Goal: Task Accomplishment & Management: Manage account settings

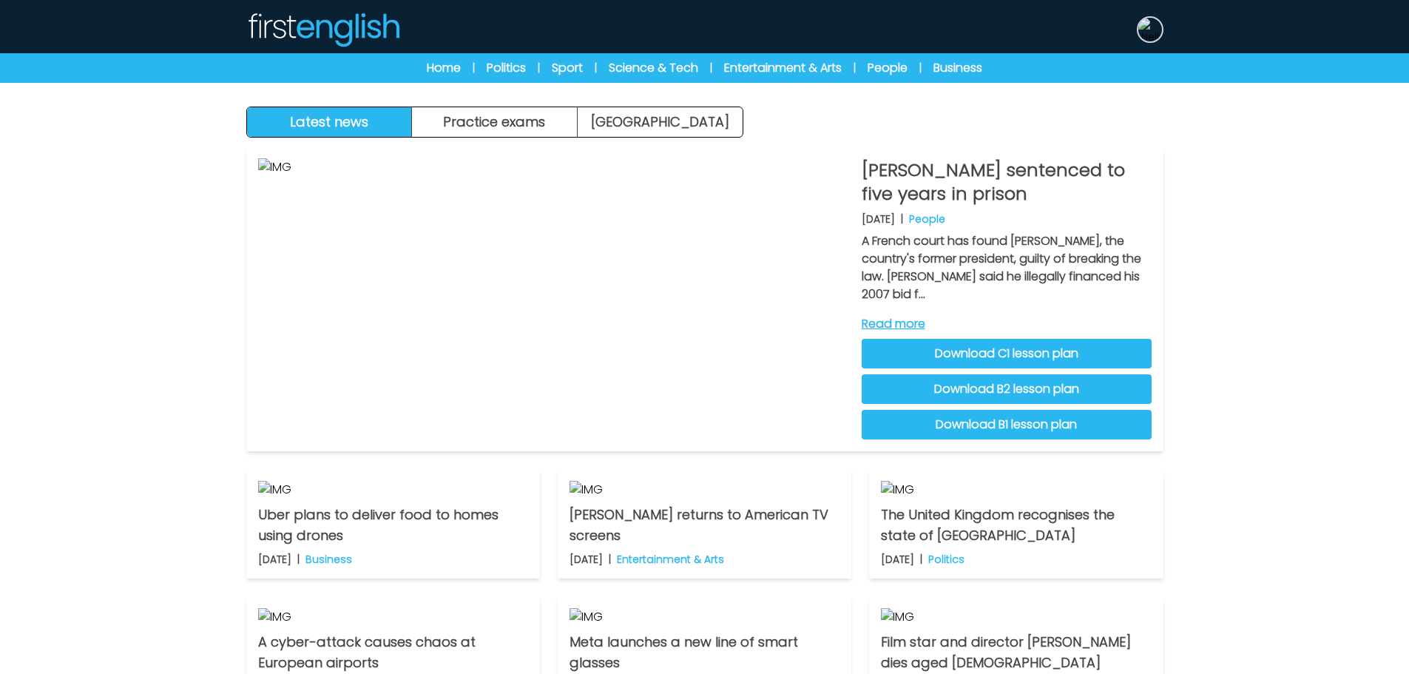
click at [1148, 33] on img at bounding box center [1150, 30] width 24 height 24
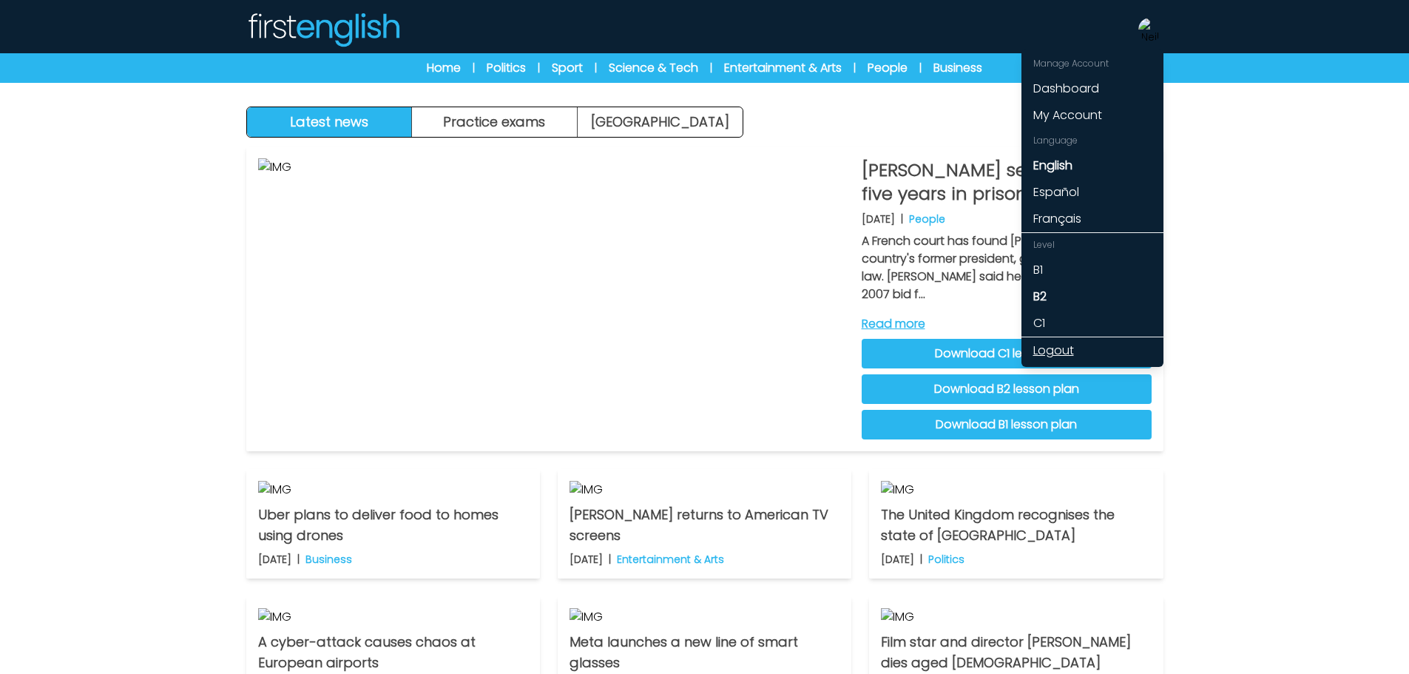
click at [1053, 352] on link "Logout" at bounding box center [1092, 350] width 142 height 27
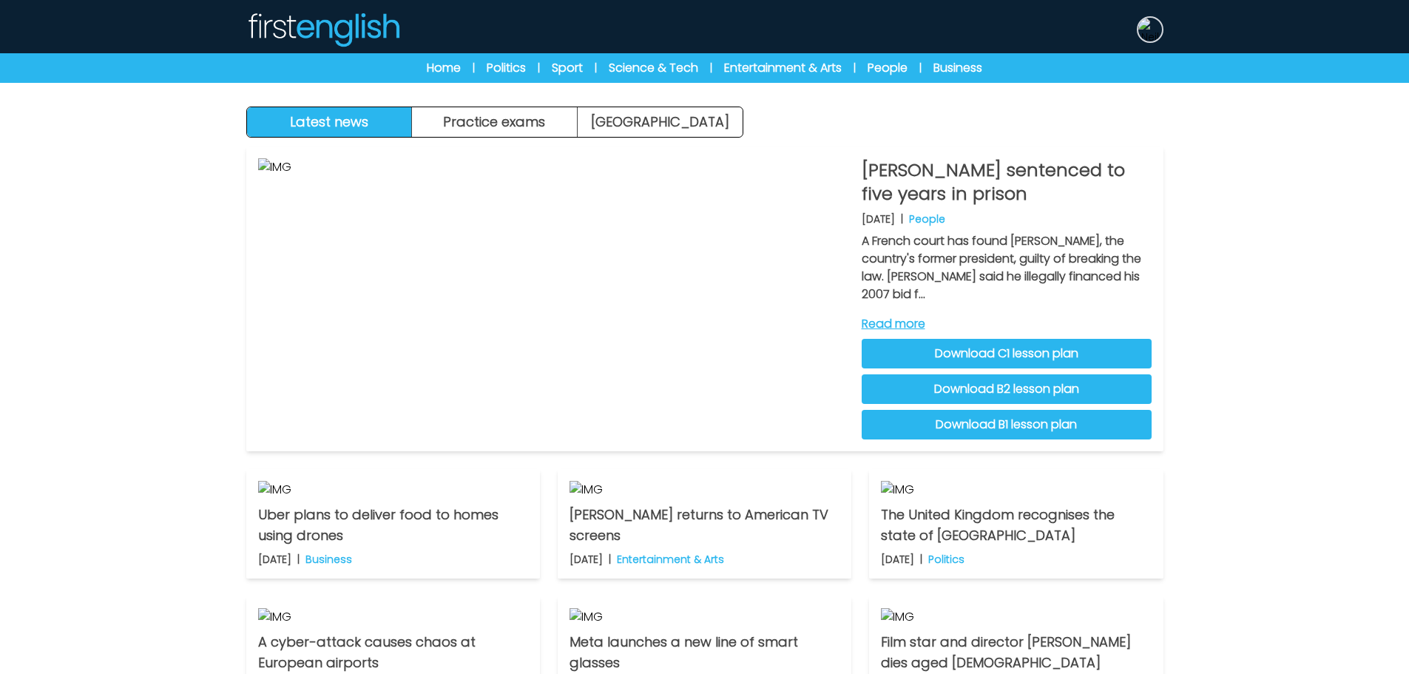
click at [1155, 25] on img at bounding box center [1150, 30] width 24 height 24
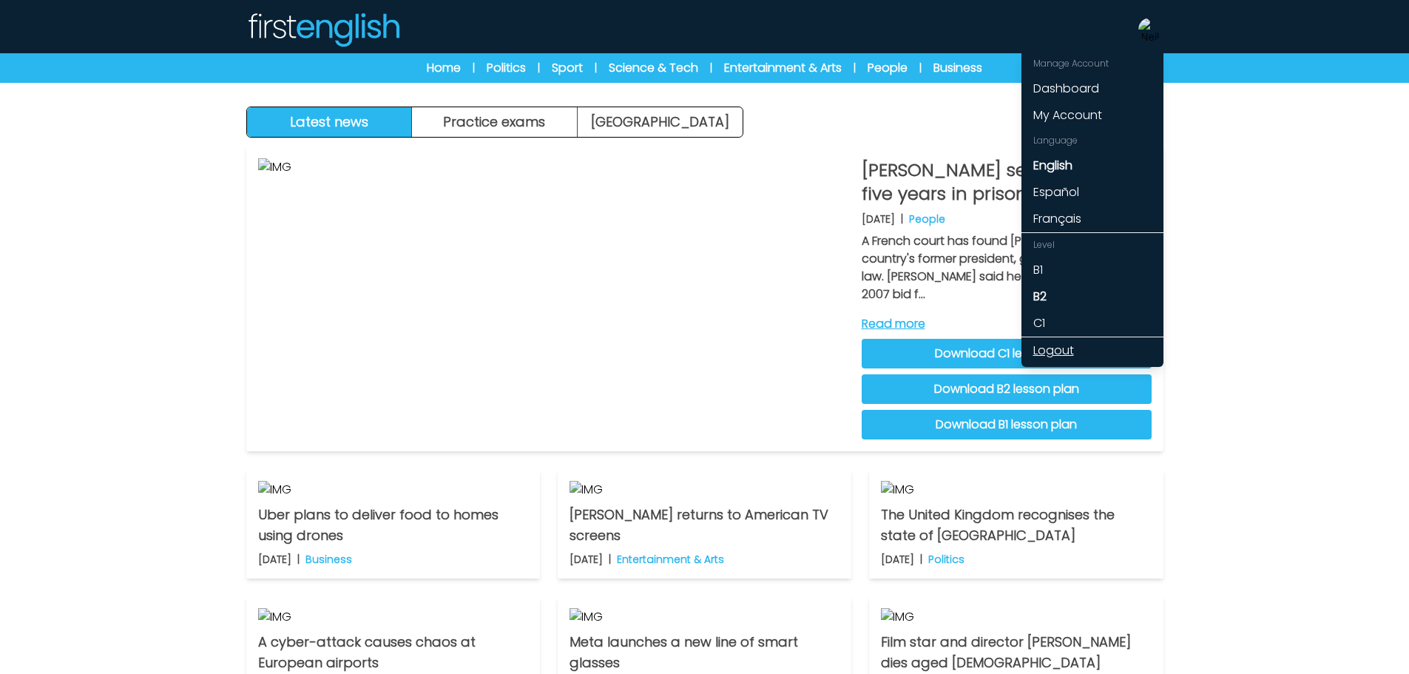
click at [1062, 349] on link "Logout" at bounding box center [1092, 350] width 142 height 27
